Goal: Task Accomplishment & Management: Complete application form

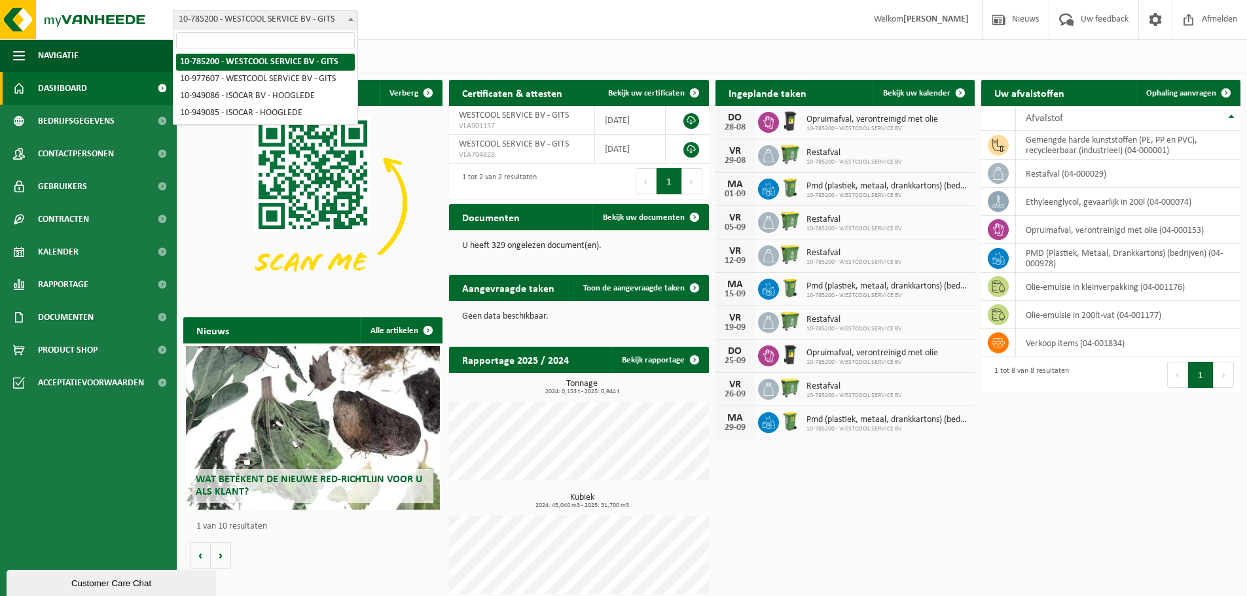
click at [292, 15] on span "10-785200 - WESTCOOL SERVICE BV - GITS" at bounding box center [265, 19] width 184 height 18
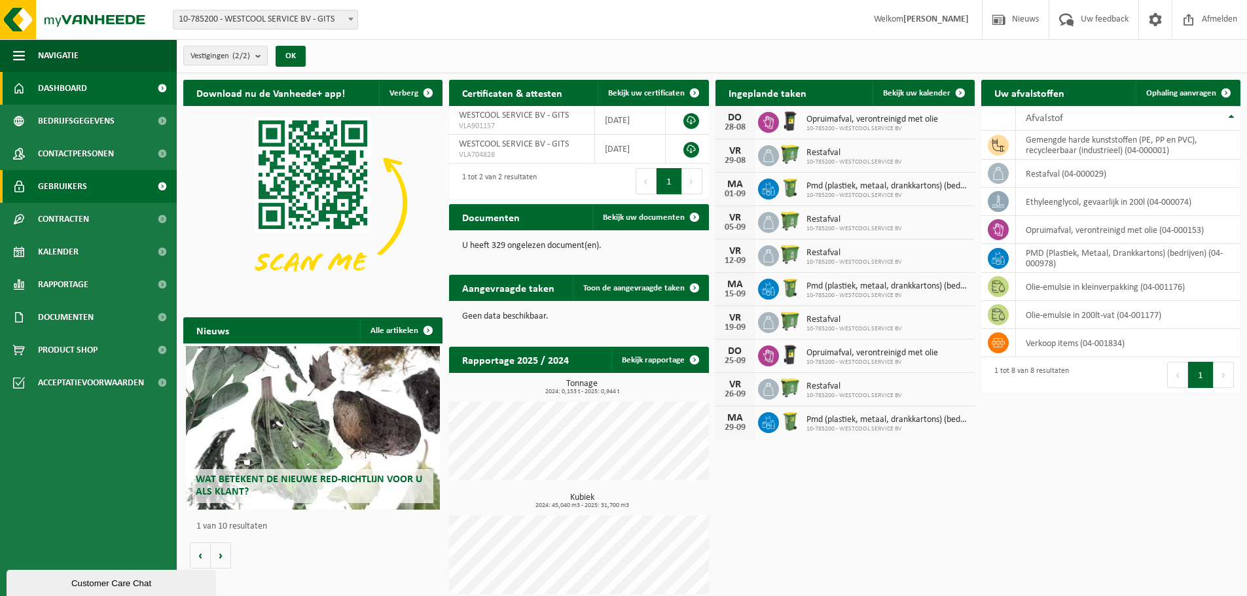
click at [26, 178] on link "Gebruikers" at bounding box center [88, 186] width 177 height 33
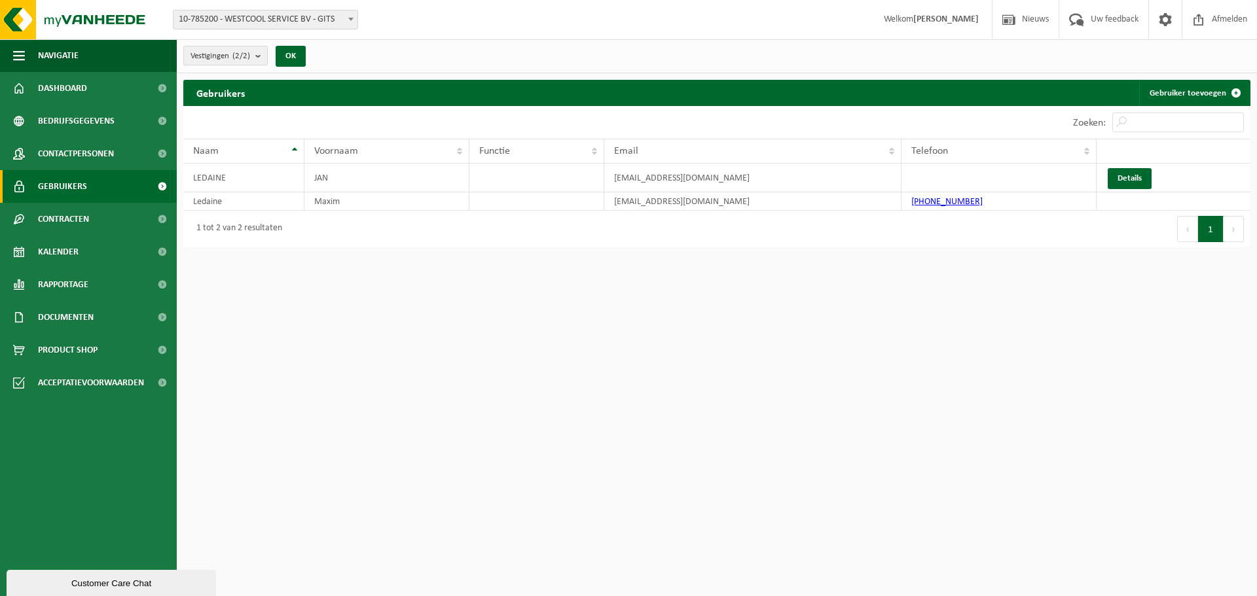
click at [229, 58] on span "Vestigingen (2/2)" at bounding box center [221, 56] width 60 height 20
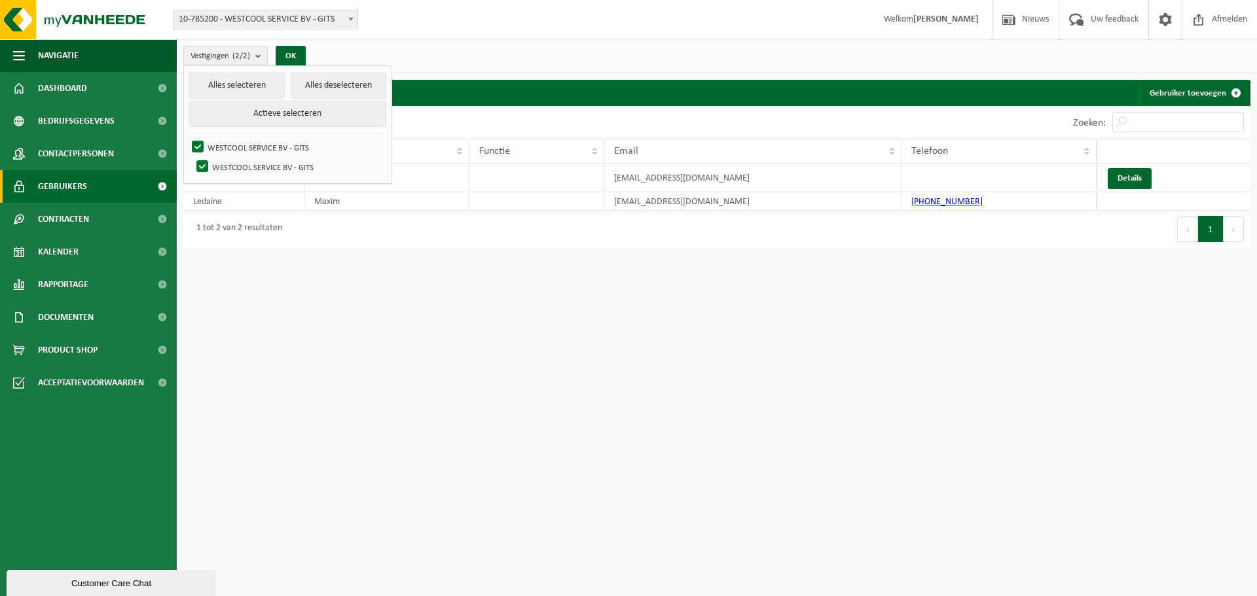
click at [229, 58] on span "Vestigingen (2/2)" at bounding box center [221, 56] width 60 height 20
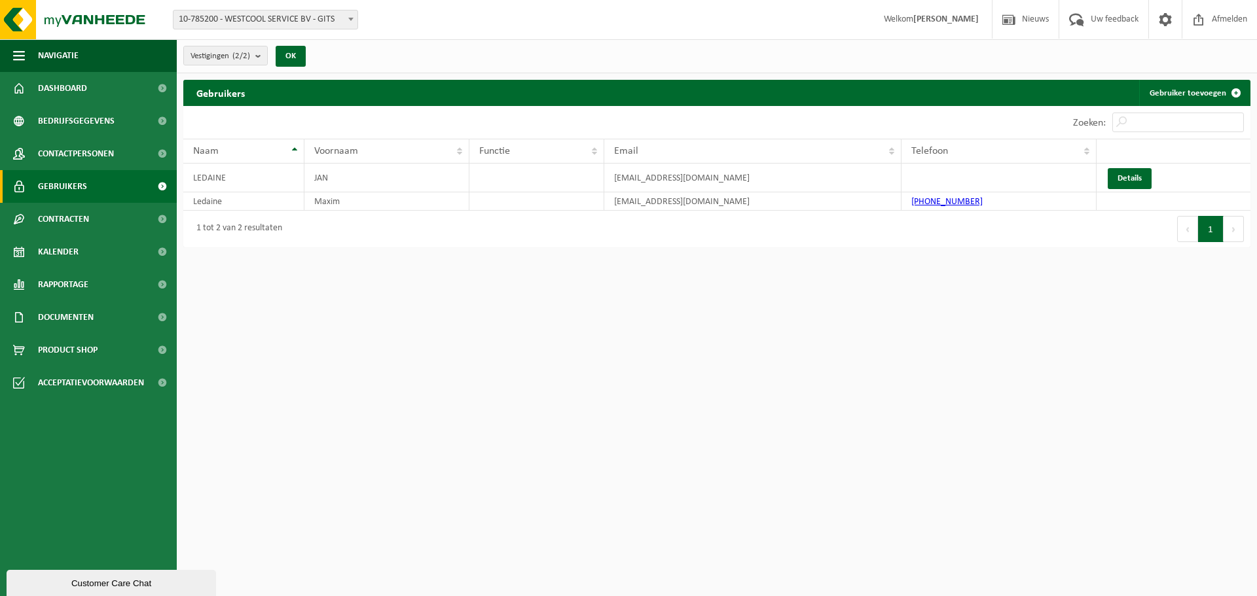
click at [302, 9] on div "Vestiging: 10-785200 - WESTCOOL SERVICE BV - GITS 10-977607 - WESTCOOL SERVICE …" at bounding box center [628, 20] width 1257 height 40
click at [297, 16] on span "10-785200 - WESTCOOL SERVICE BV - GITS" at bounding box center [265, 19] width 184 height 18
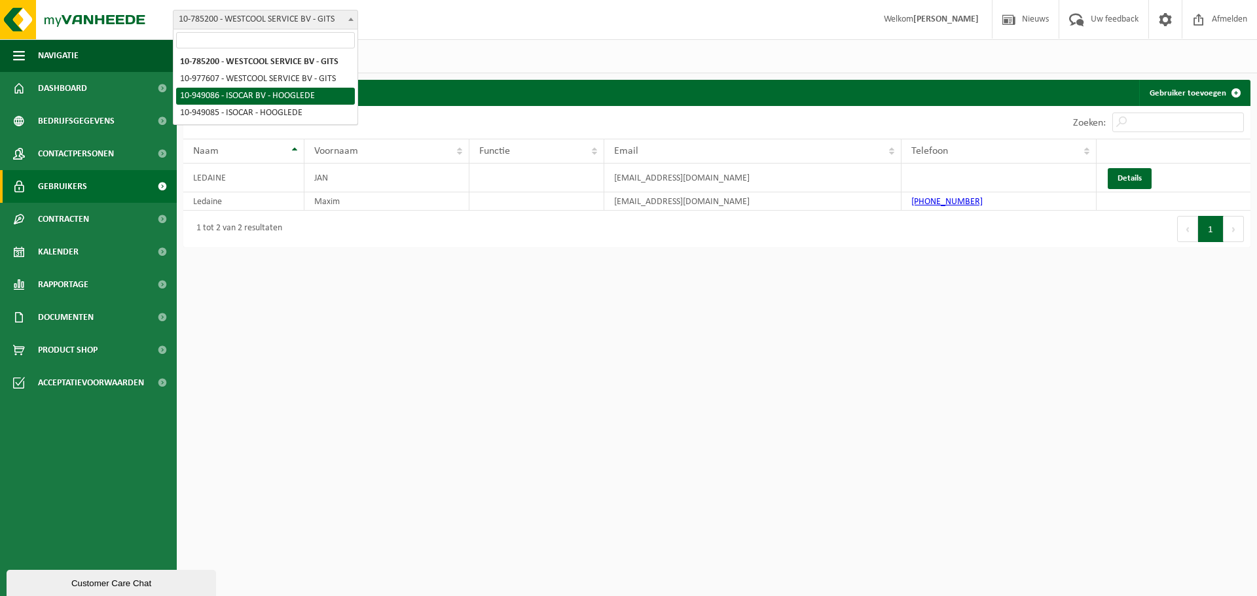
select select "144264"
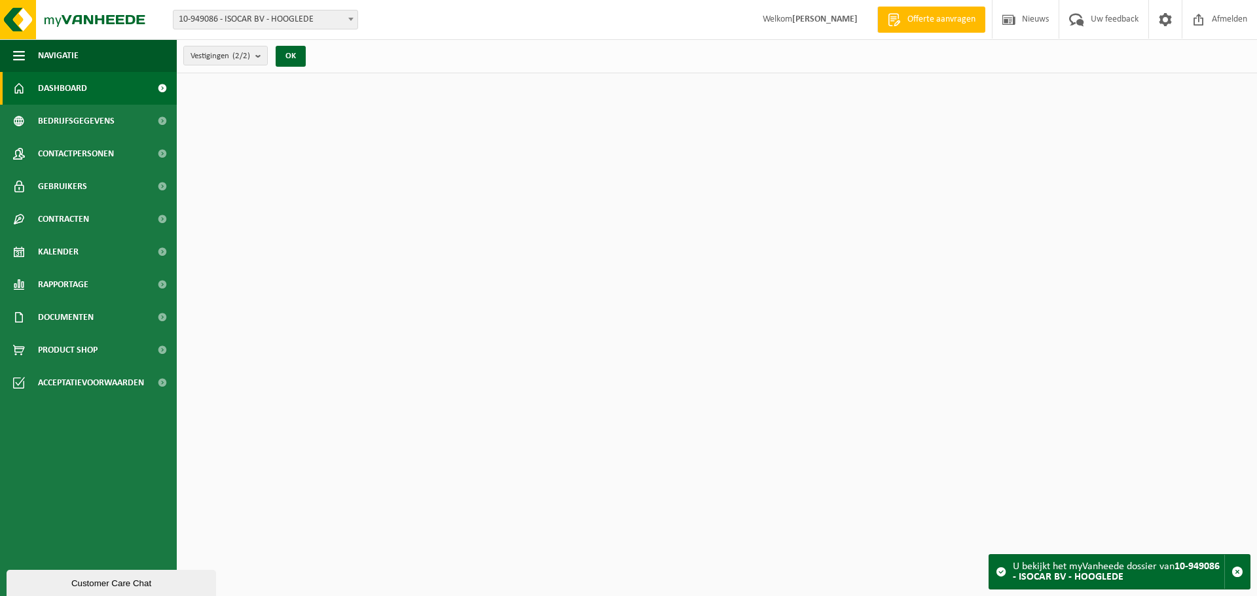
click at [280, 13] on span "10-949086 - ISOCAR BV - HOOGLEDE" at bounding box center [265, 19] width 184 height 18
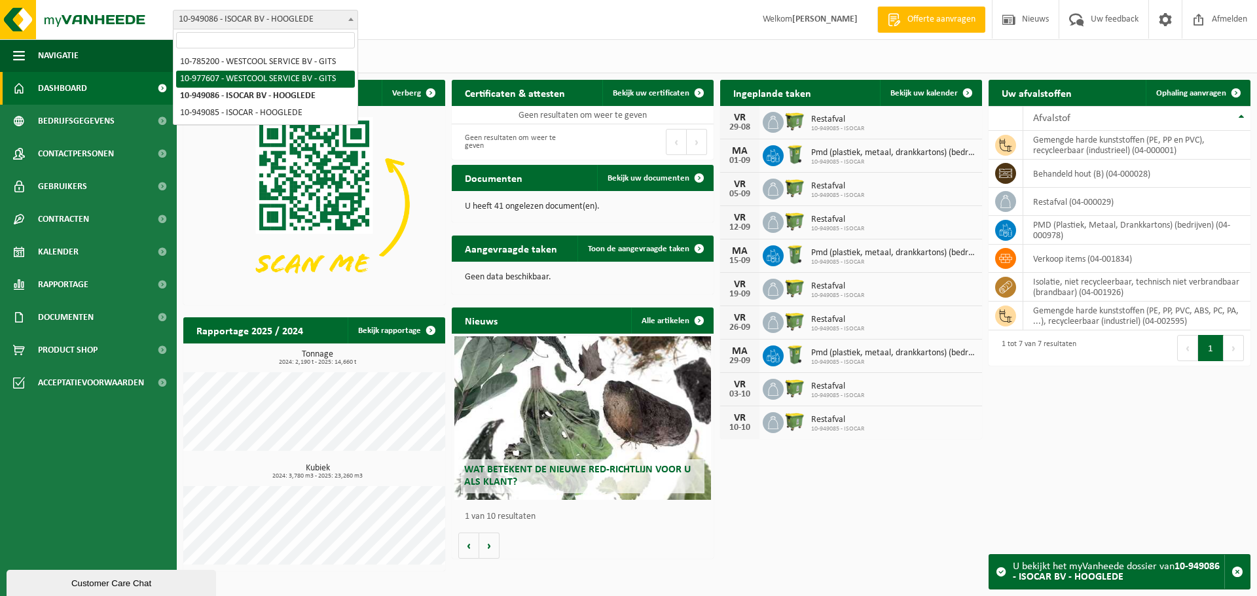
select select "159575"
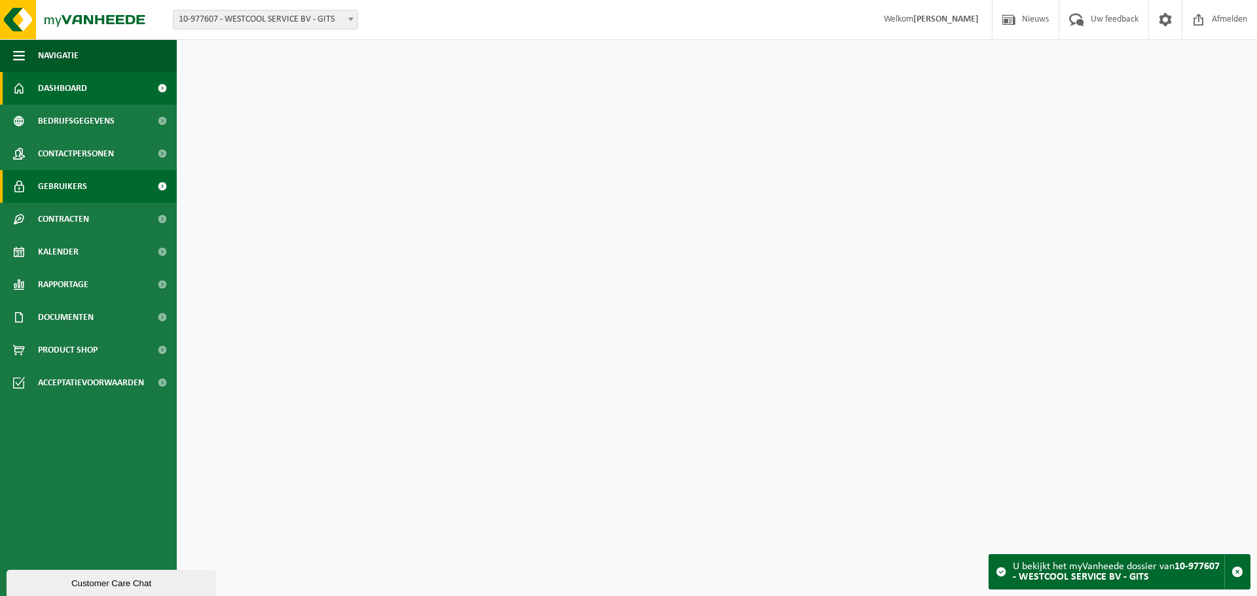
click at [47, 181] on span "Gebruikers" at bounding box center [62, 186] width 49 height 33
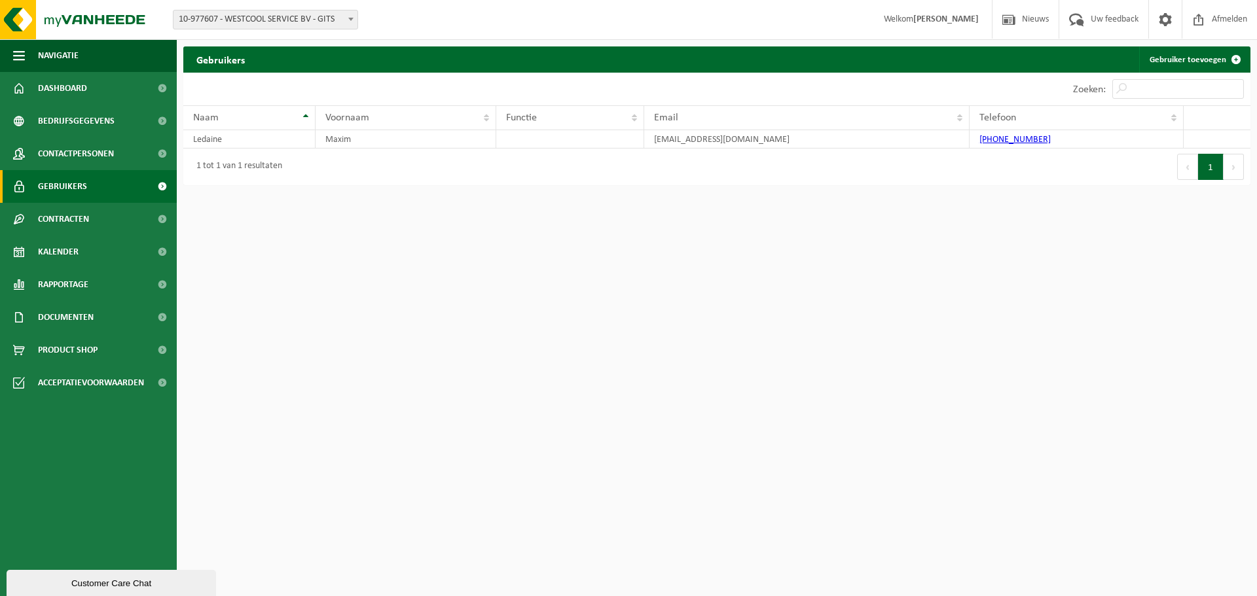
click at [253, 20] on span "10-977607 - WESTCOOL SERVICE BV - GITS" at bounding box center [265, 19] width 184 height 18
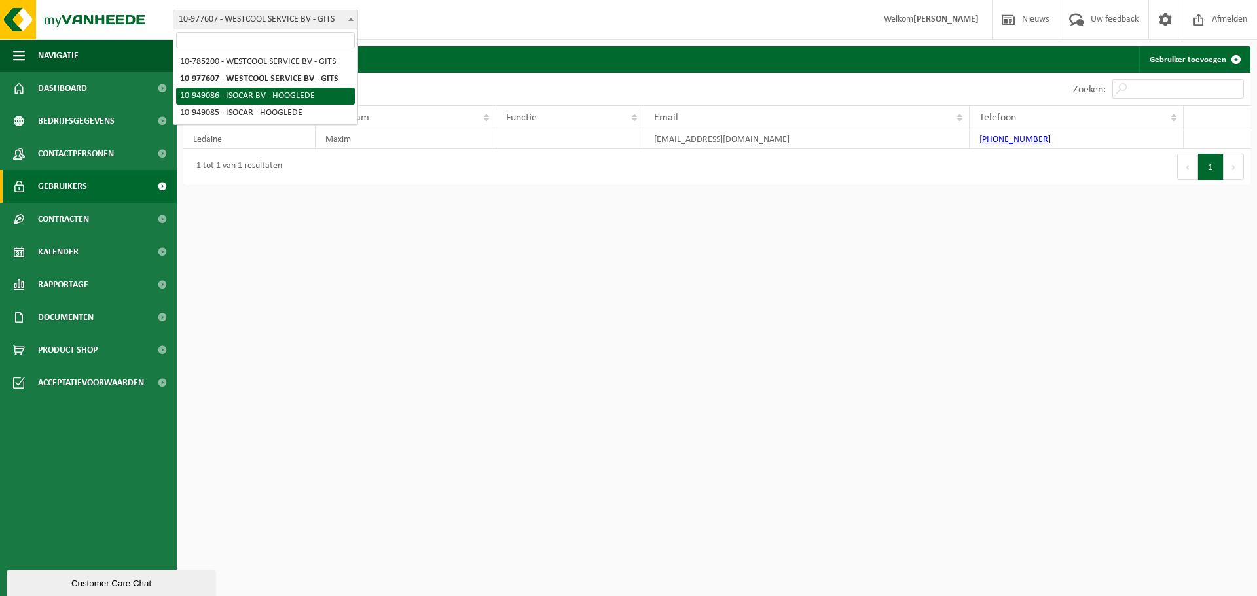
select select "144264"
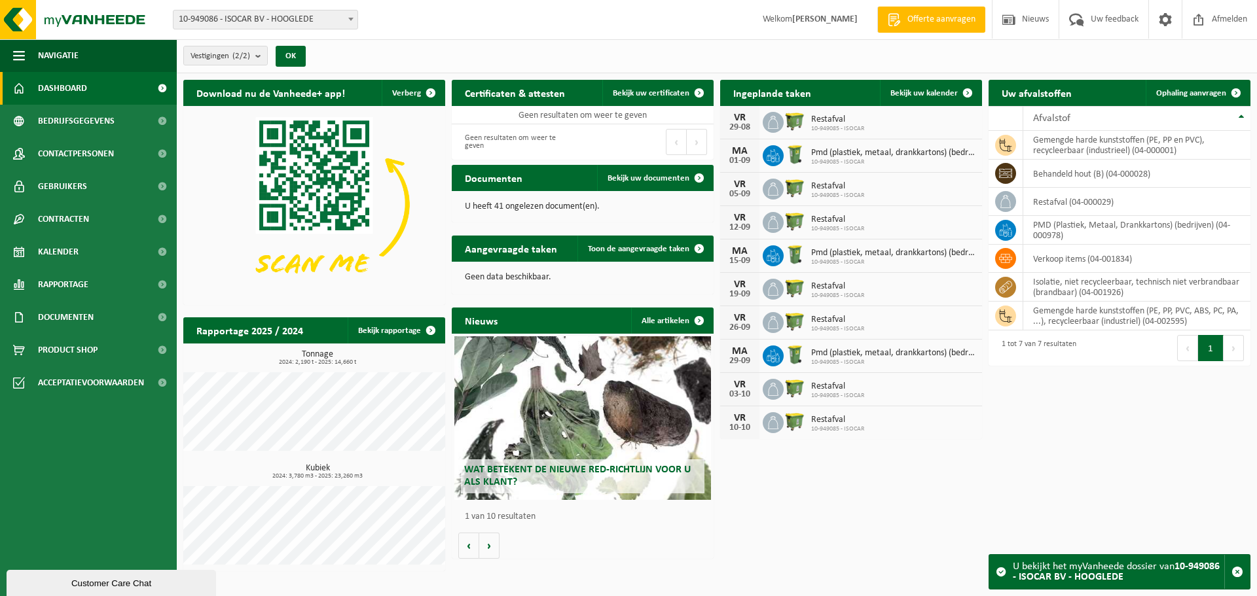
click at [273, 13] on span "10-949086 - ISOCAR BV - HOOGLEDE" at bounding box center [265, 19] width 184 height 18
select select "144263"
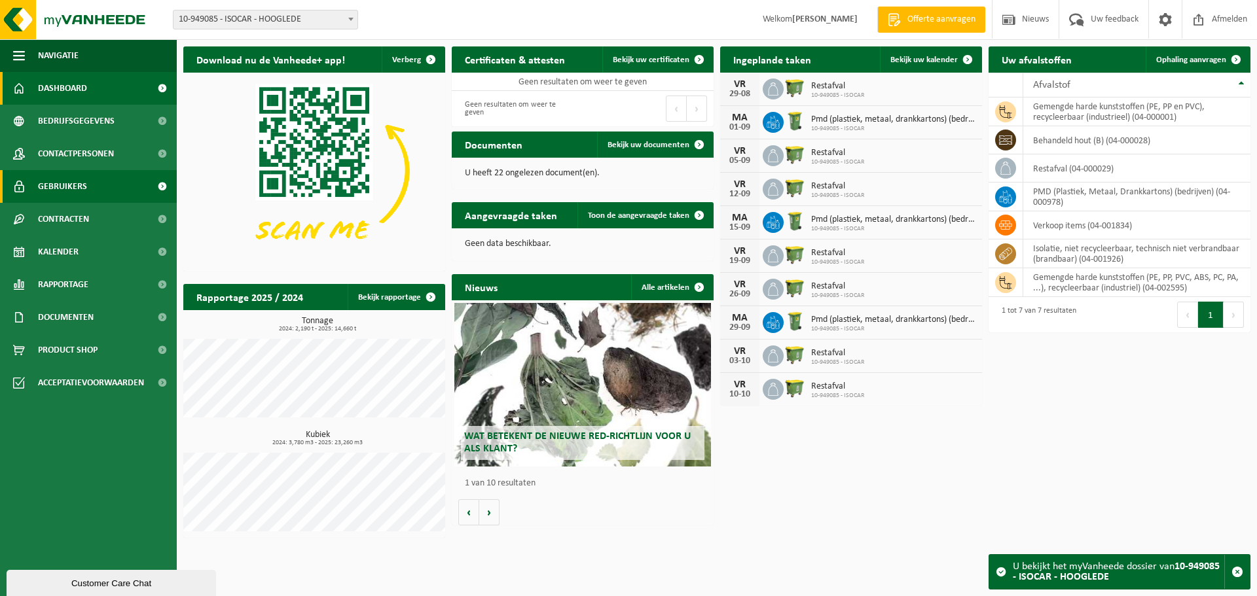
click at [53, 180] on span "Gebruikers" at bounding box center [62, 186] width 49 height 33
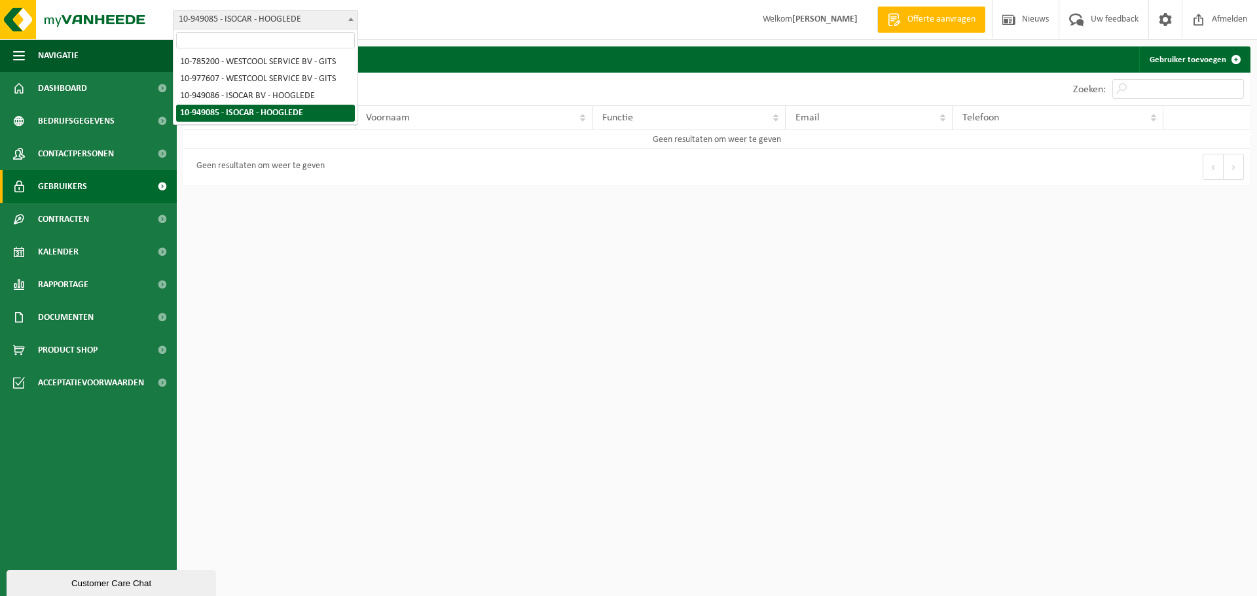
click at [253, 22] on span "10-949085 - ISOCAR - HOOGLEDE" at bounding box center [265, 19] width 184 height 18
select select "144264"
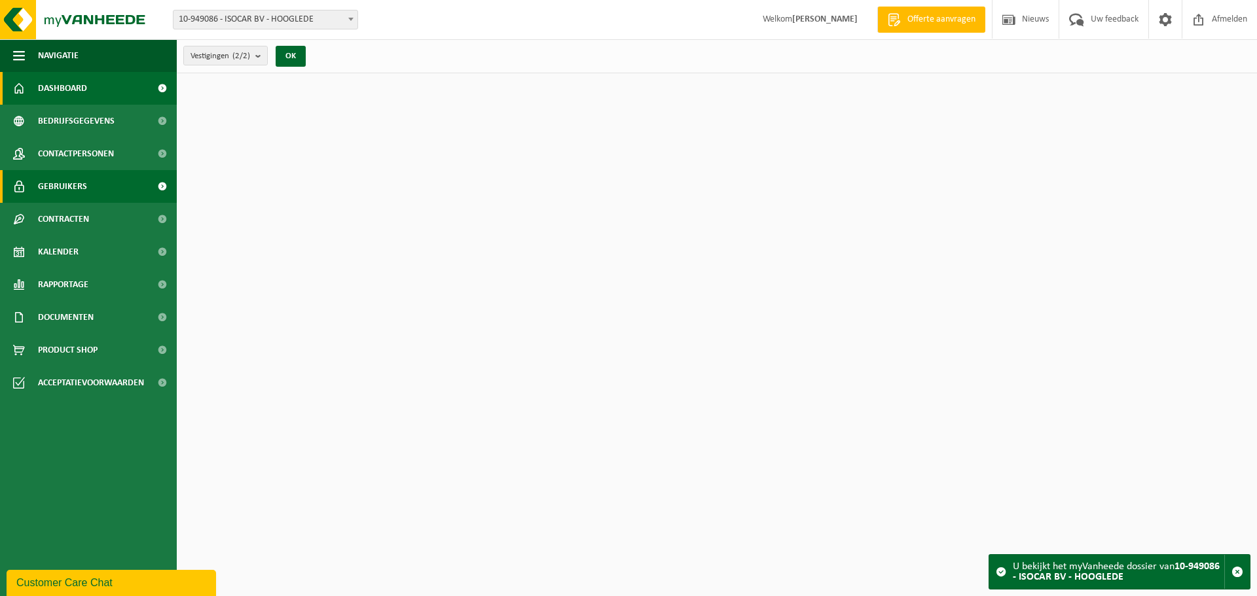
click at [57, 189] on span "Gebruikers" at bounding box center [62, 186] width 49 height 33
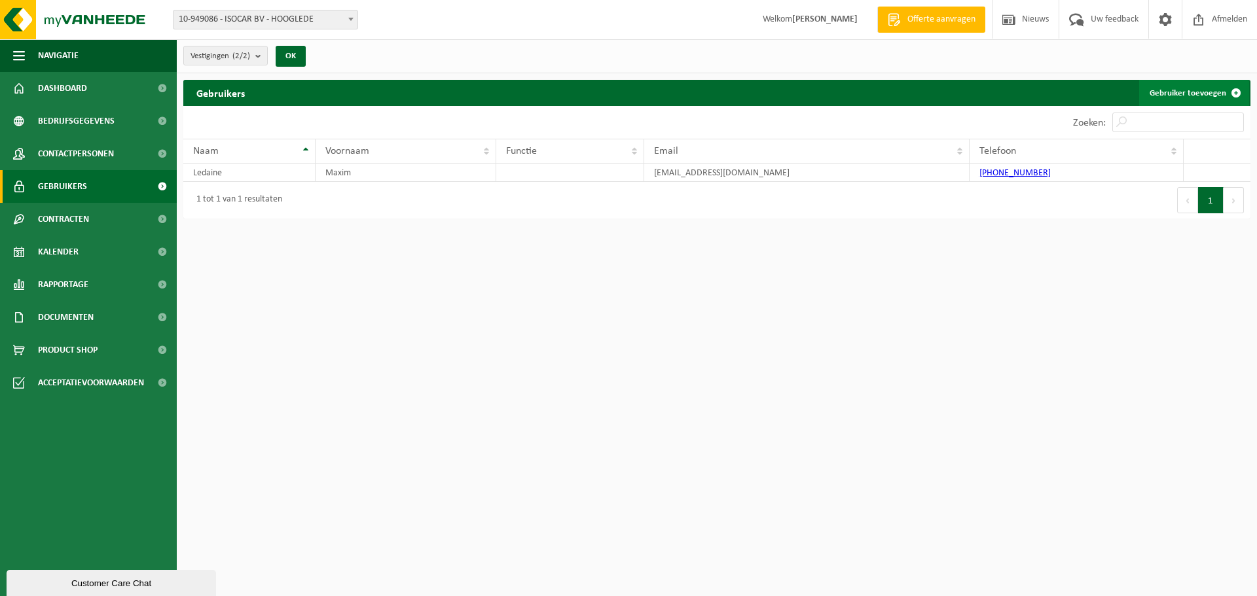
click at [1193, 89] on link "Gebruiker toevoegen" at bounding box center [1194, 93] width 110 height 26
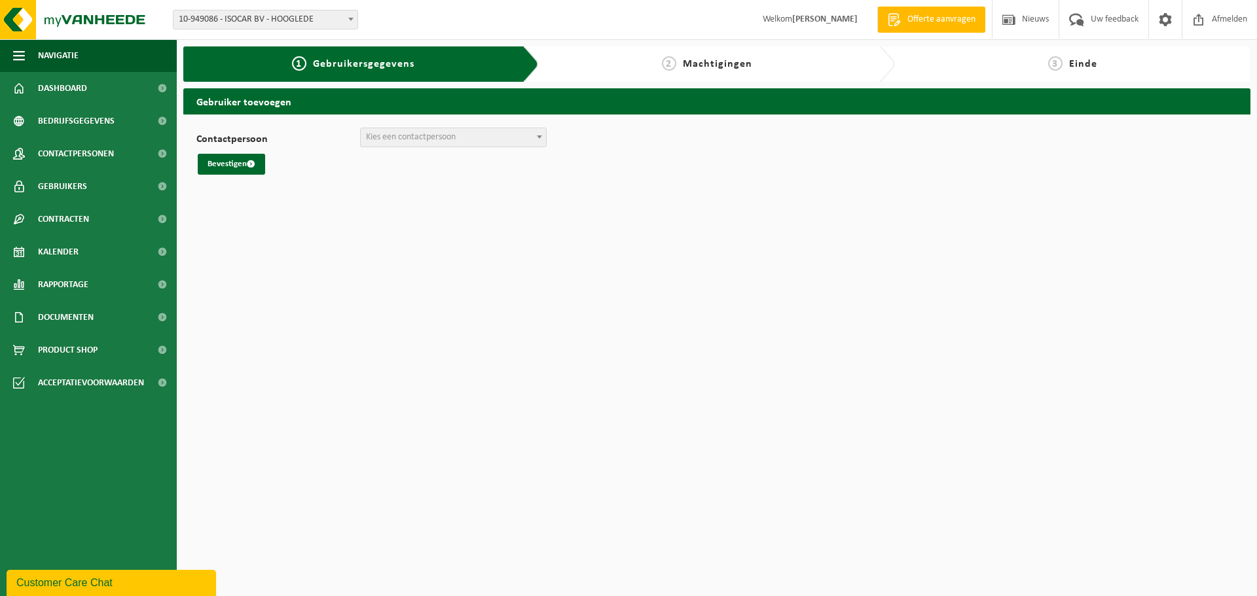
click at [412, 137] on span "Kies een contactpersoon" at bounding box center [411, 137] width 90 height 10
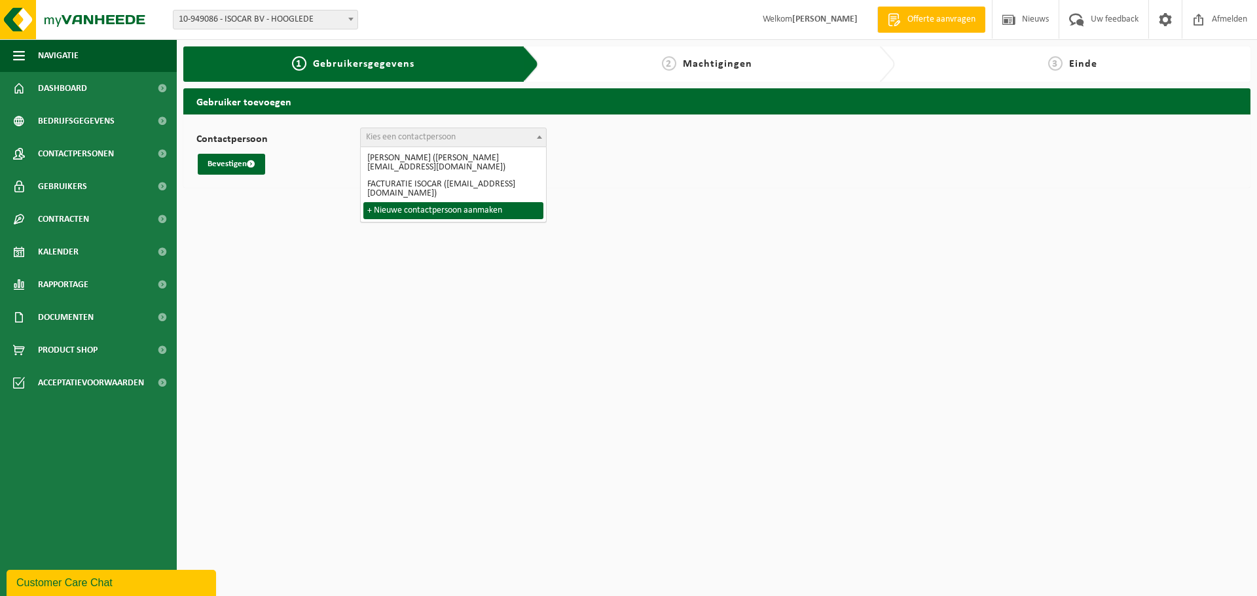
select select "0"
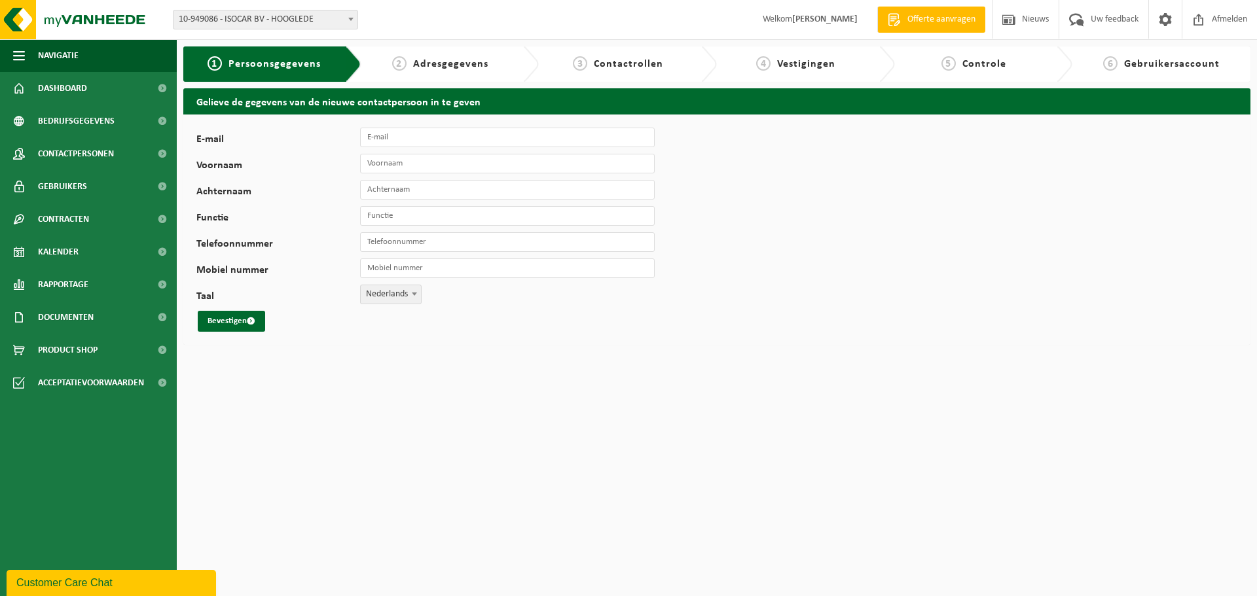
click at [417, 126] on div "E-mail Voornaam Achternaam Functie Telefoonnummer Mobiel nummer Taal Nederlands…" at bounding box center [716, 230] width 1067 height 230
click at [417, 132] on input "E-mail" at bounding box center [507, 138] width 295 height 20
type input "[EMAIL_ADDRESS][DOMAIN_NAME]"
type input "[PERSON_NAME]"
type input "Debecker"
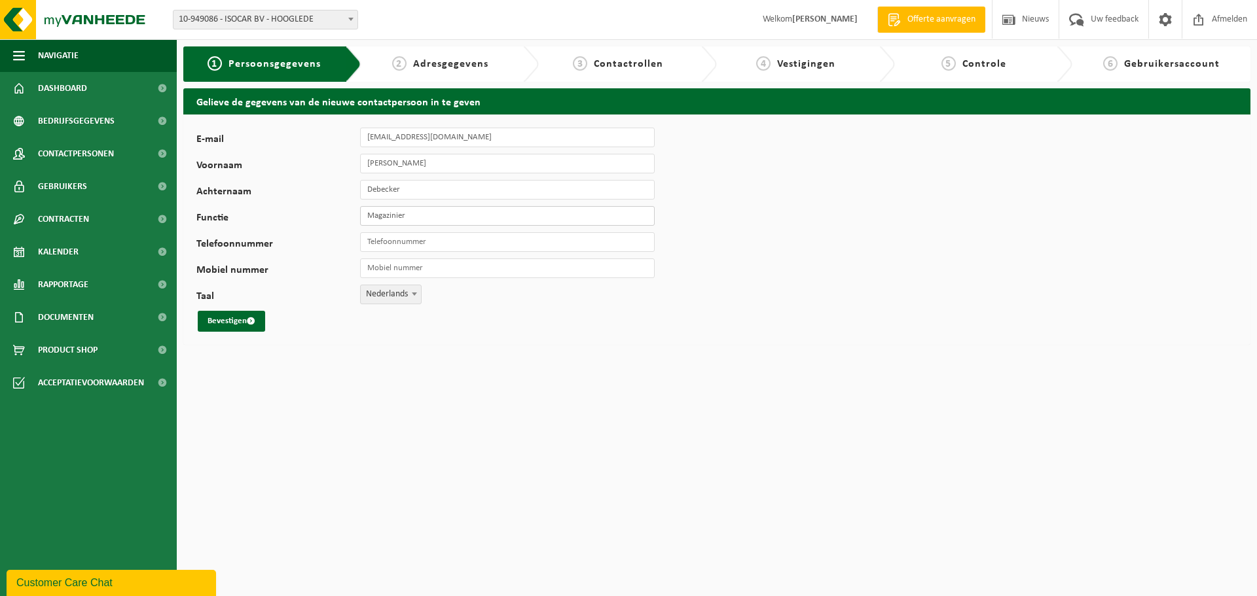
click at [393, 217] on input "Magazinier" at bounding box center [507, 216] width 295 height 20
type input "Magazijnier"
click at [530, 247] on input "Telefoonnummer" at bounding box center [507, 242] width 295 height 20
click at [943, 309] on div "E-mail sien@westcool.be Voornaam Sien Achternaam Debecker Functie Magazijnier T…" at bounding box center [716, 230] width 1067 height 230
click at [418, 221] on input "Magazijnier" at bounding box center [507, 216] width 295 height 20
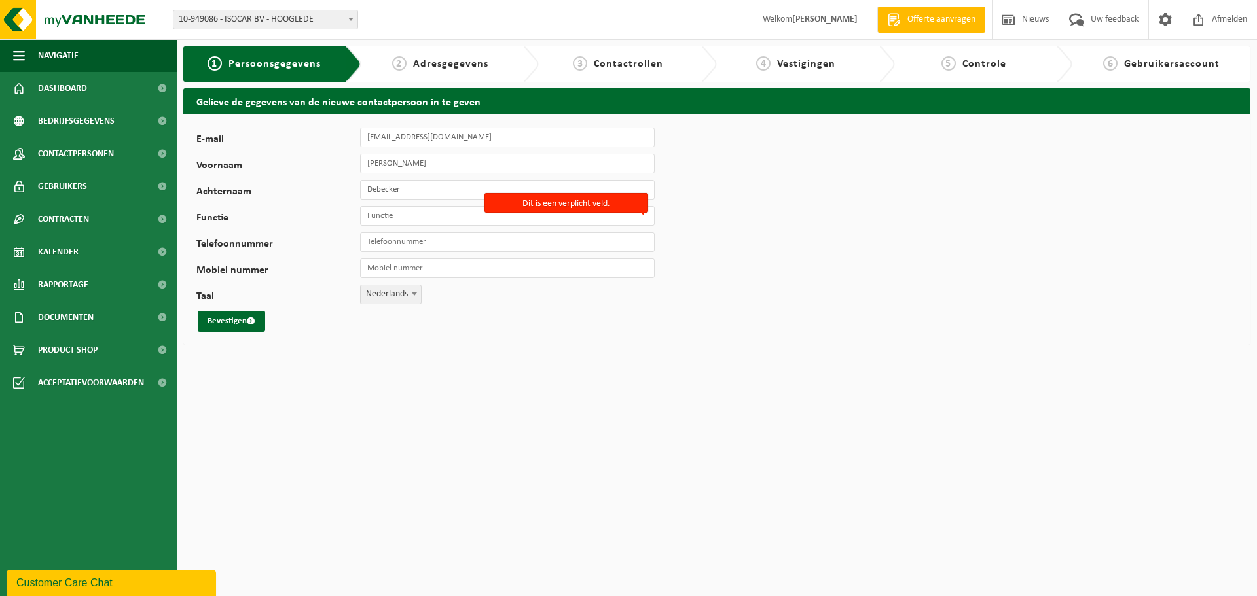
click at [480, 370] on html "Vestiging: 10-785200 - WESTCOOL SERVICE BV - GITS 10-977607 - WESTCOOL SERVICE …" at bounding box center [628, 298] width 1257 height 596
click at [418, 221] on input "Functie" at bounding box center [507, 216] width 295 height 20
type input "Magazijnier"
click at [464, 356] on html "Vestiging: 10-785200 - WESTCOOL SERVICE BV - GITS 10-977607 - WESTCOOL SERVICE …" at bounding box center [628, 298] width 1257 height 596
click at [225, 319] on button "Bevestigen" at bounding box center [231, 321] width 67 height 21
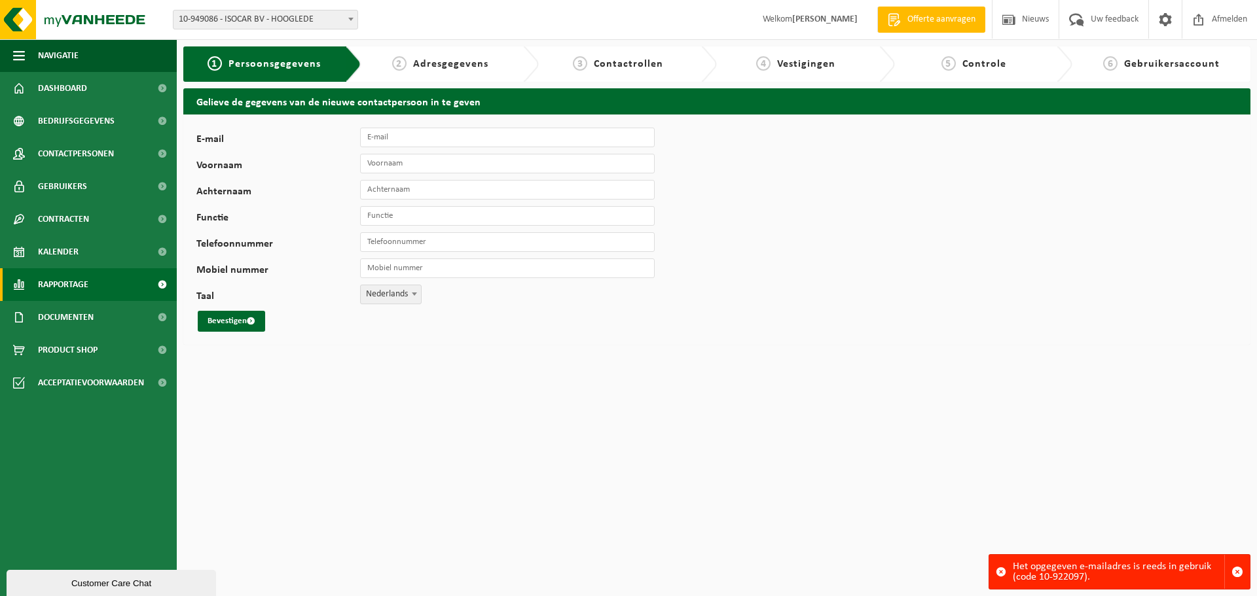
click at [52, 282] on span "Rapportage" at bounding box center [63, 284] width 50 height 33
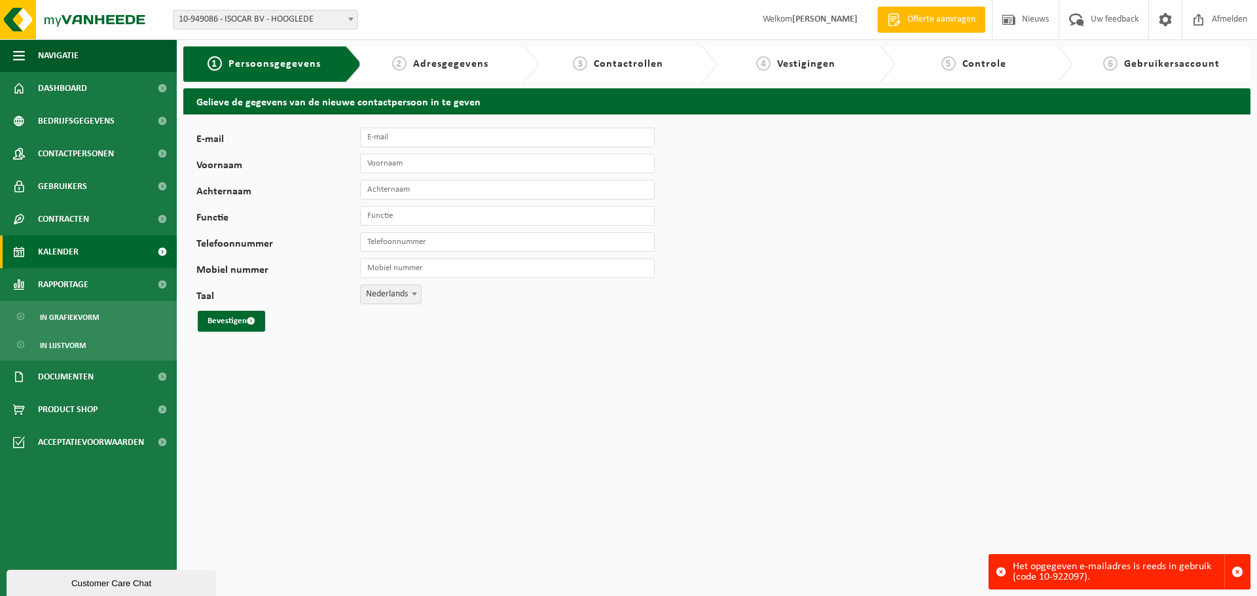
click at [58, 242] on span "Kalender" at bounding box center [58, 252] width 41 height 33
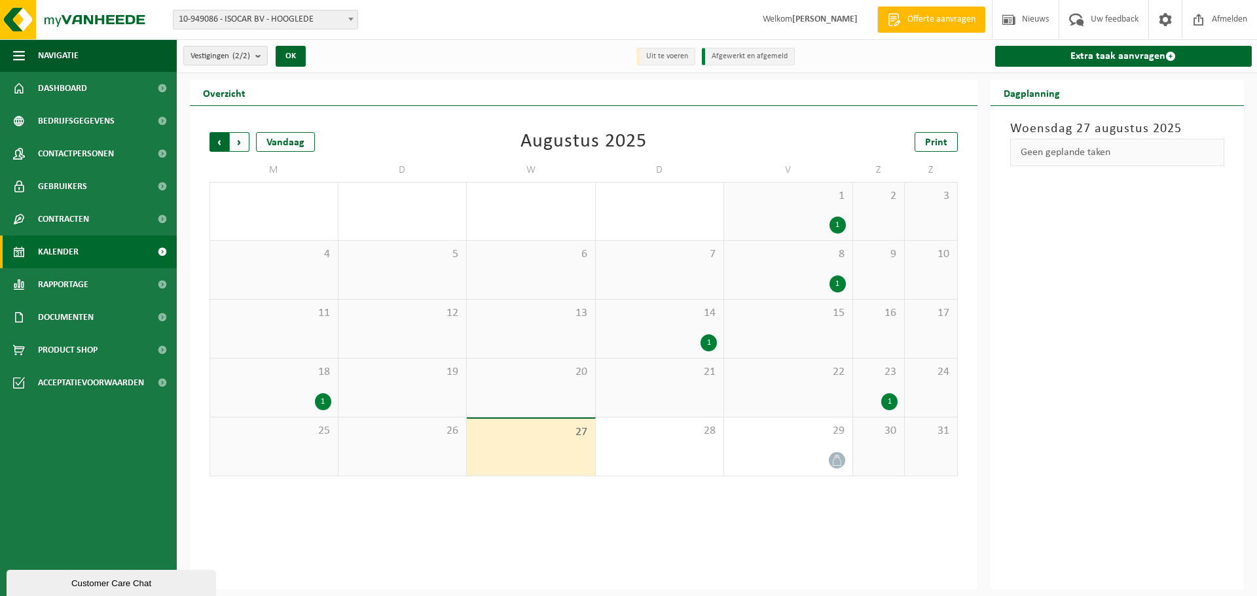
click at [232, 143] on span "Volgende" at bounding box center [240, 142] width 20 height 20
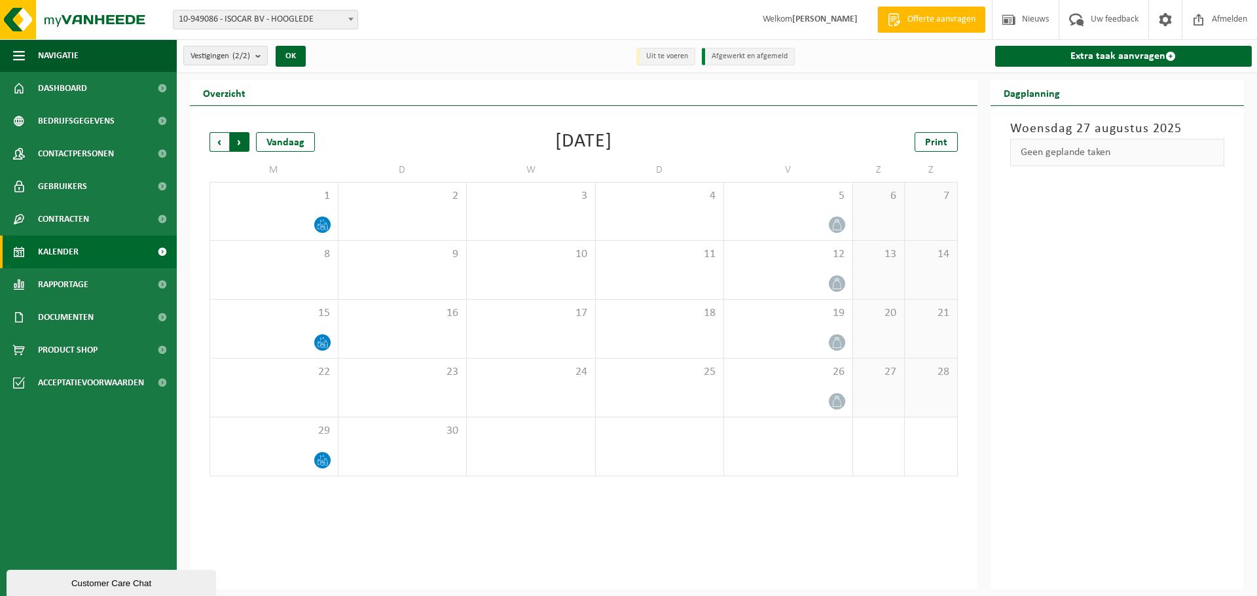
click at [217, 140] on span "Vorige" at bounding box center [219, 142] width 20 height 20
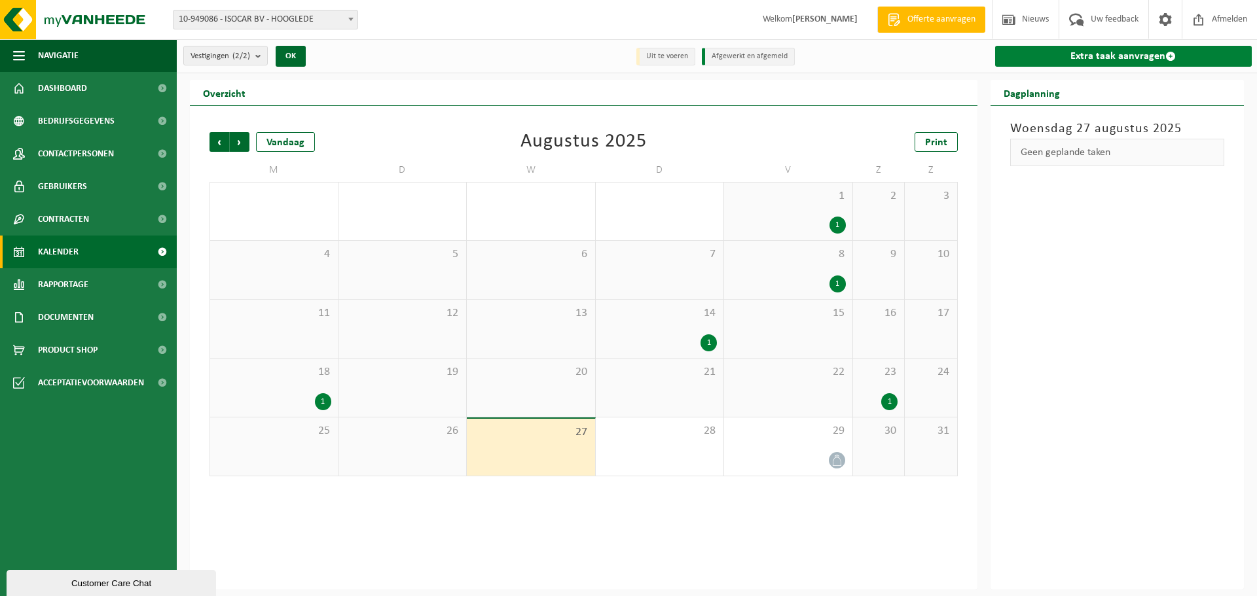
click at [1082, 51] on link "Extra taak aanvragen" at bounding box center [1123, 56] width 257 height 21
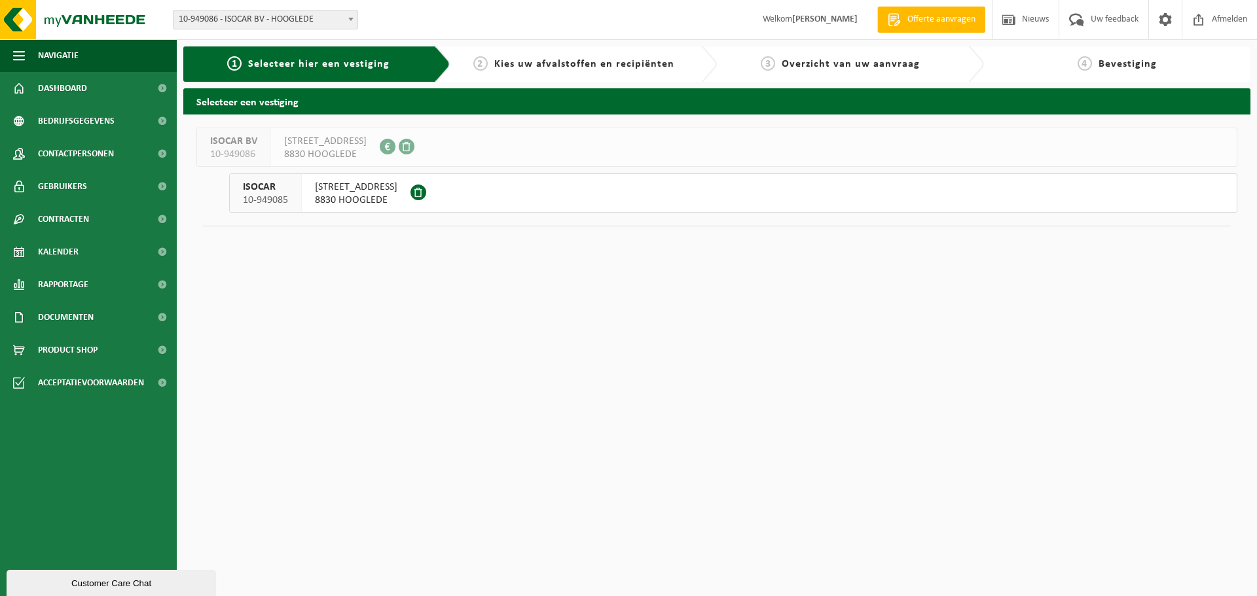
click at [344, 195] on span "8830 HOOGLEDE" at bounding box center [356, 200] width 82 height 13
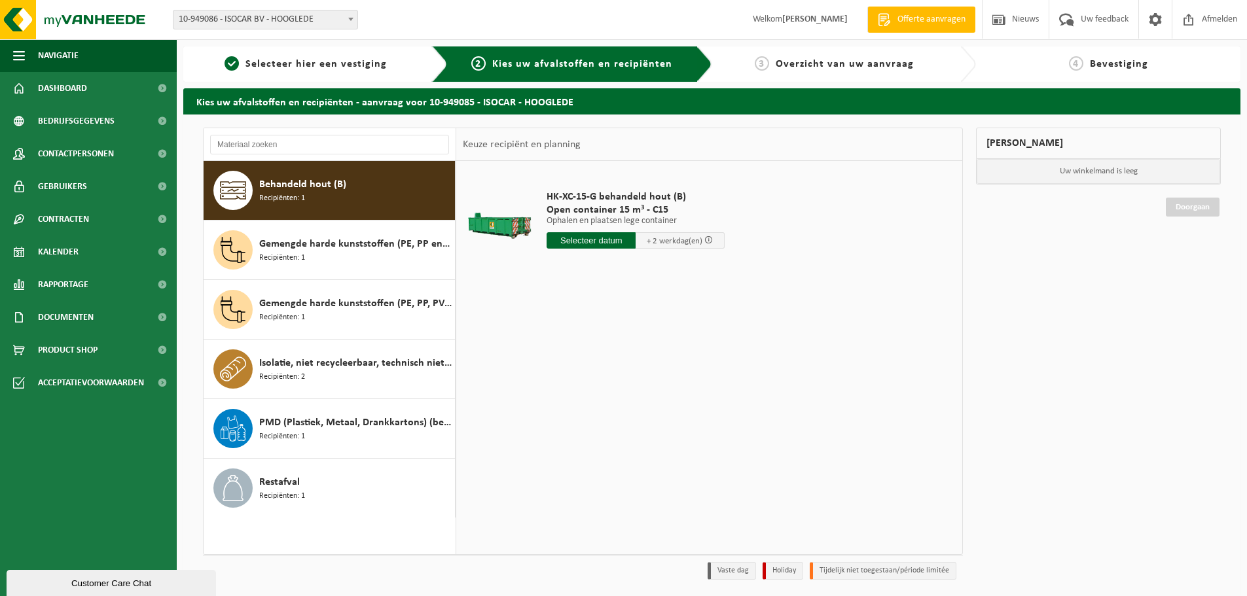
click at [581, 247] on input "text" at bounding box center [591, 240] width 89 height 16
click at [628, 404] on div "28" at bounding box center [628, 398] width 23 height 21
type input "Van 2025-08-28"
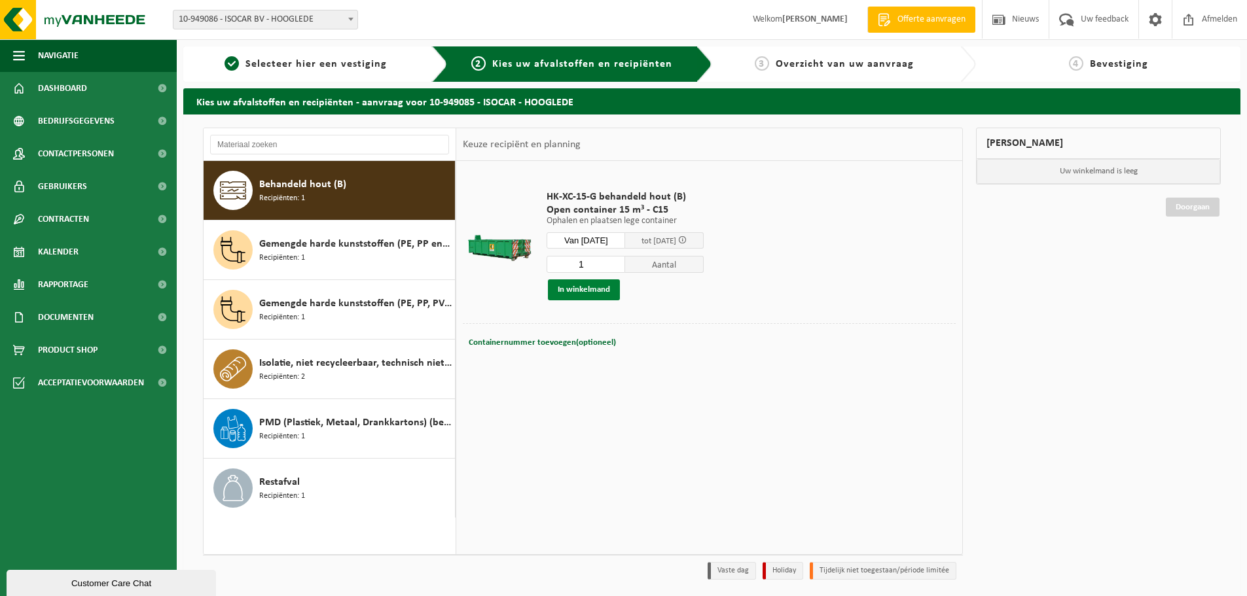
click at [566, 293] on button "In winkelmand" at bounding box center [584, 290] width 72 height 21
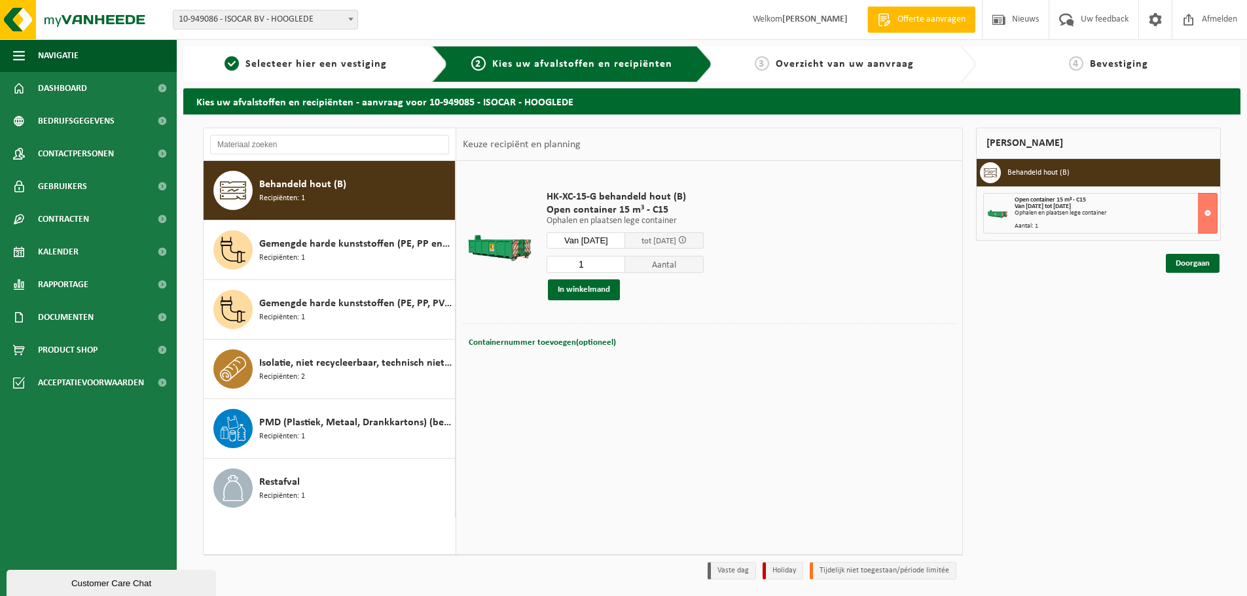
click at [614, 473] on div "HK-XC-15-G behandeld hout (B) Open container 15 m³ - C15 Ophalen en plaatsen le…" at bounding box center [709, 357] width 506 height 393
click at [1191, 263] on link "Doorgaan" at bounding box center [1193, 263] width 54 height 19
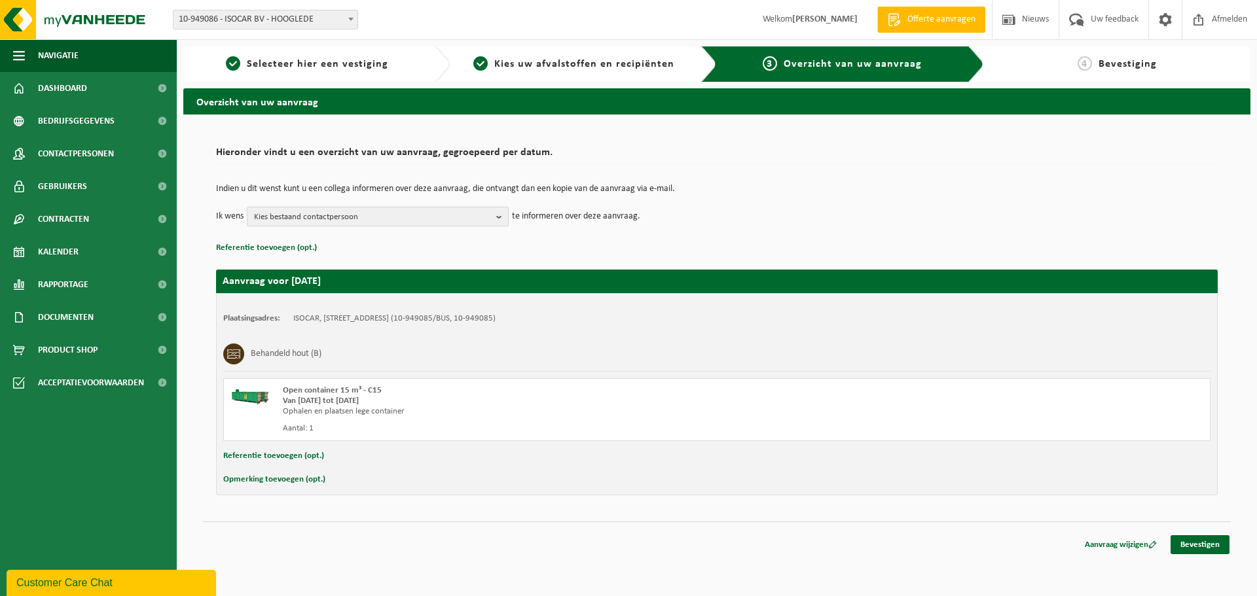
click at [480, 218] on span "Kies bestaand contactpersoon" at bounding box center [372, 218] width 237 height 20
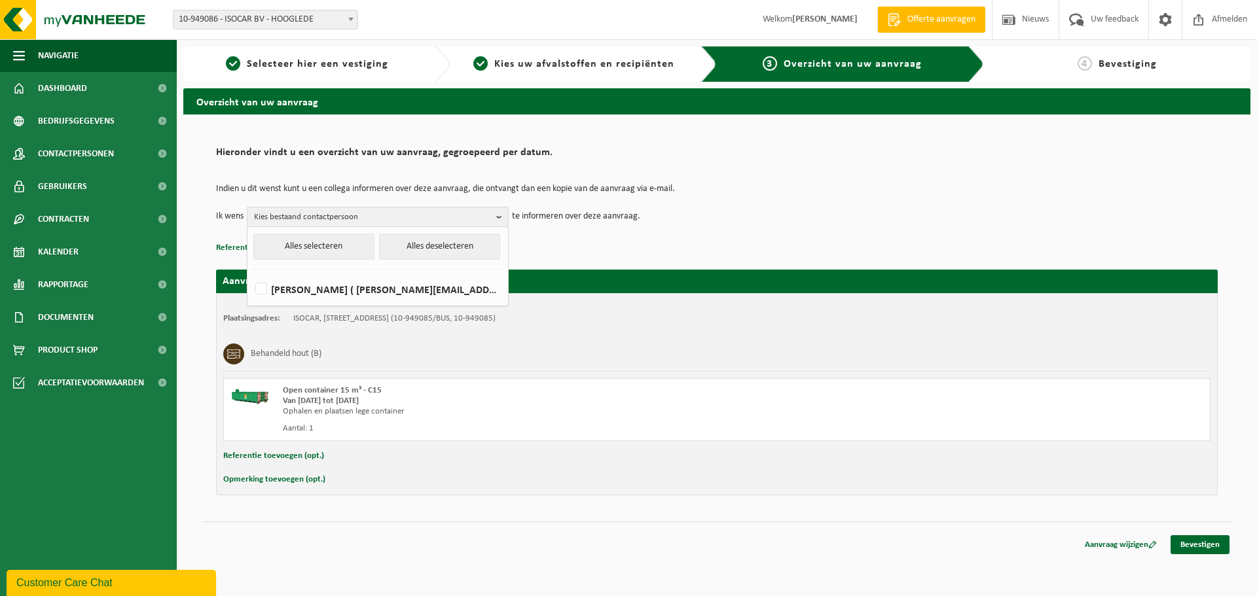
click at [480, 218] on span "Kies bestaand contactpersoon" at bounding box center [372, 218] width 237 height 20
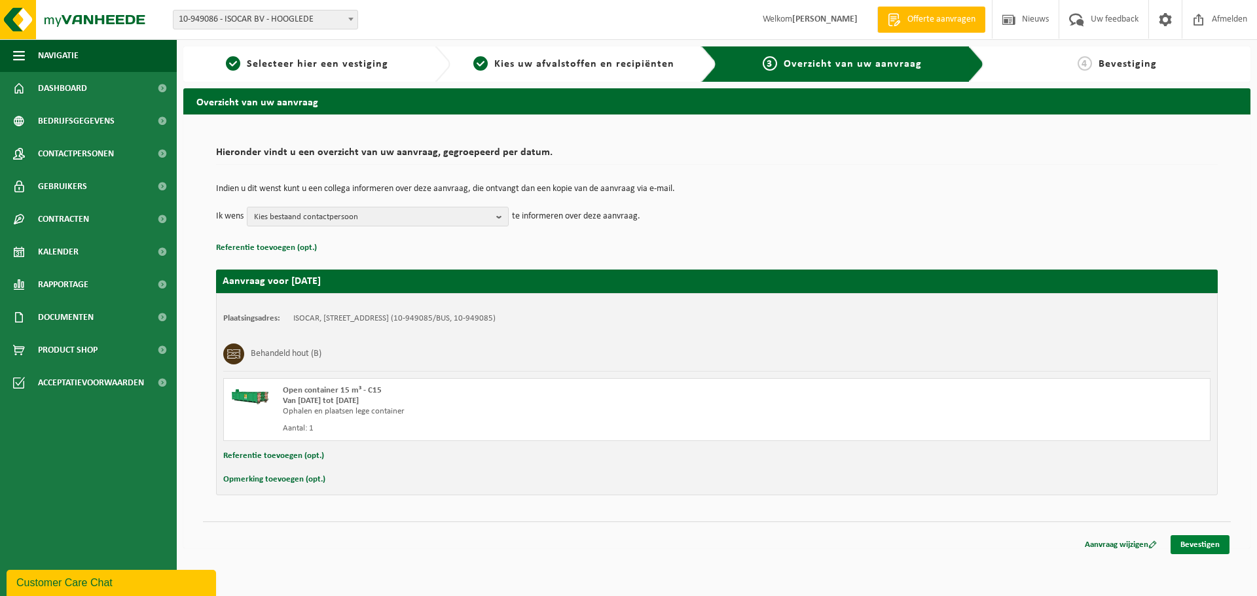
click at [1198, 547] on link "Bevestigen" at bounding box center [1200, 545] width 59 height 19
